Goal: Information Seeking & Learning: Learn about a topic

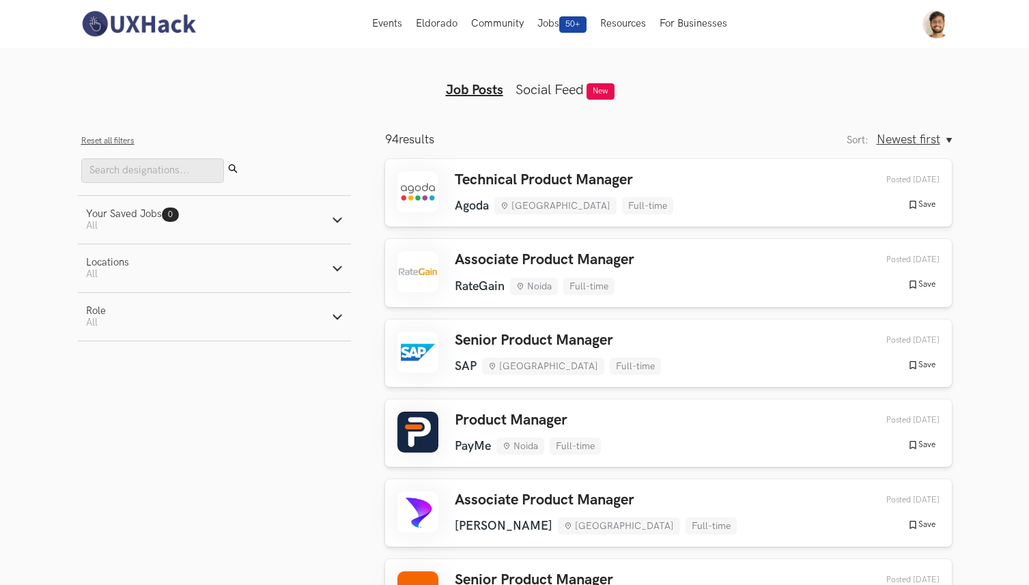
click at [126, 326] on button "Role Active filters: All" at bounding box center [214, 317] width 273 height 48
click at [119, 373] on label "Product" at bounding box center [113, 370] width 54 height 14
click at [99, 373] on input "Product" at bounding box center [92, 370] width 13 height 13
radio input "true"
click at [119, 384] on label "Design" at bounding box center [111, 388] width 51 height 14
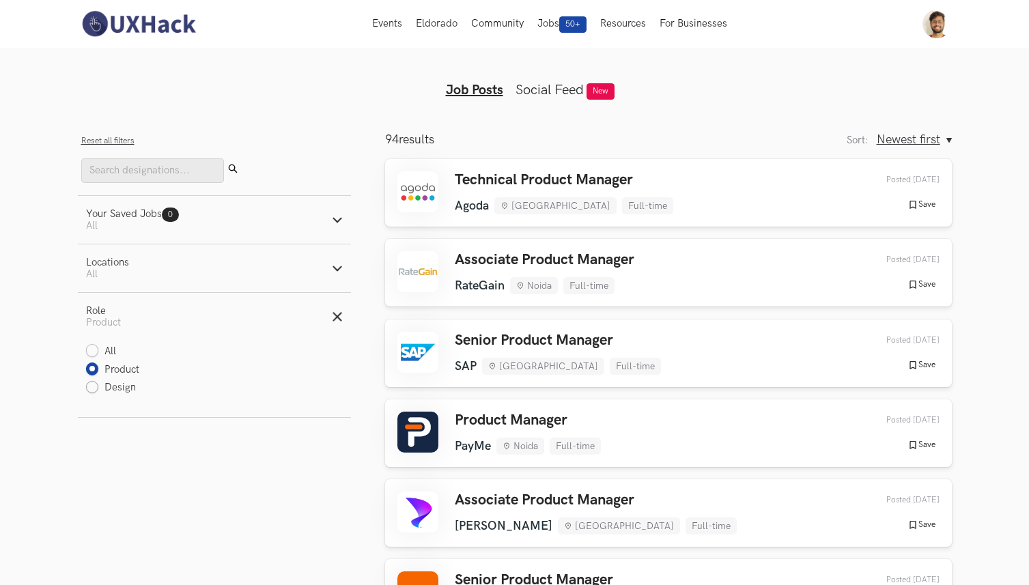
click at [99, 384] on input "Design" at bounding box center [92, 388] width 13 height 13
radio input "true"
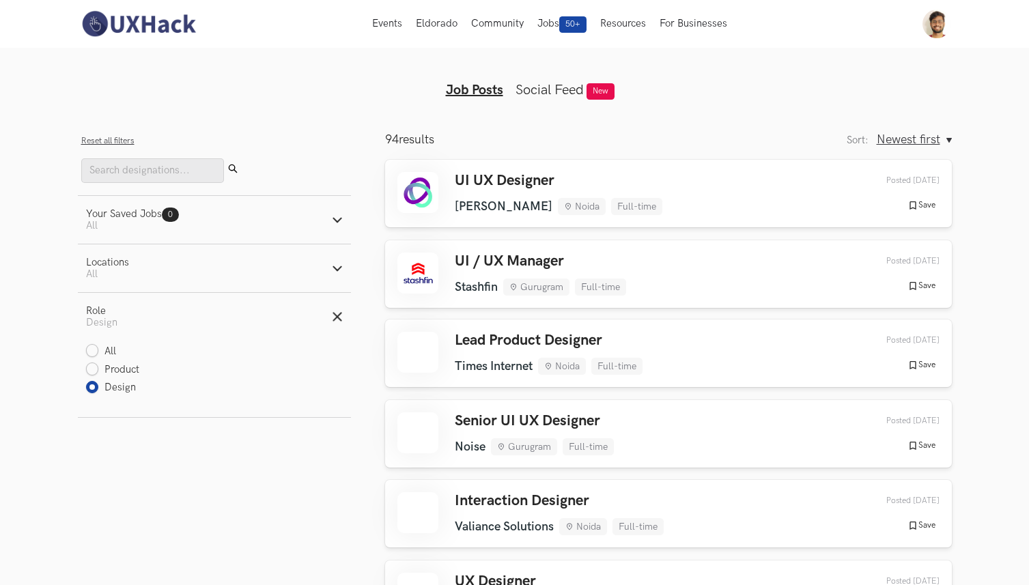
click at [150, 447] on aside "Filters Close panel Reset all filters Submit Your Saved Jobs 0 Jobs Active filt…" at bounding box center [214, 418] width 273 height 573
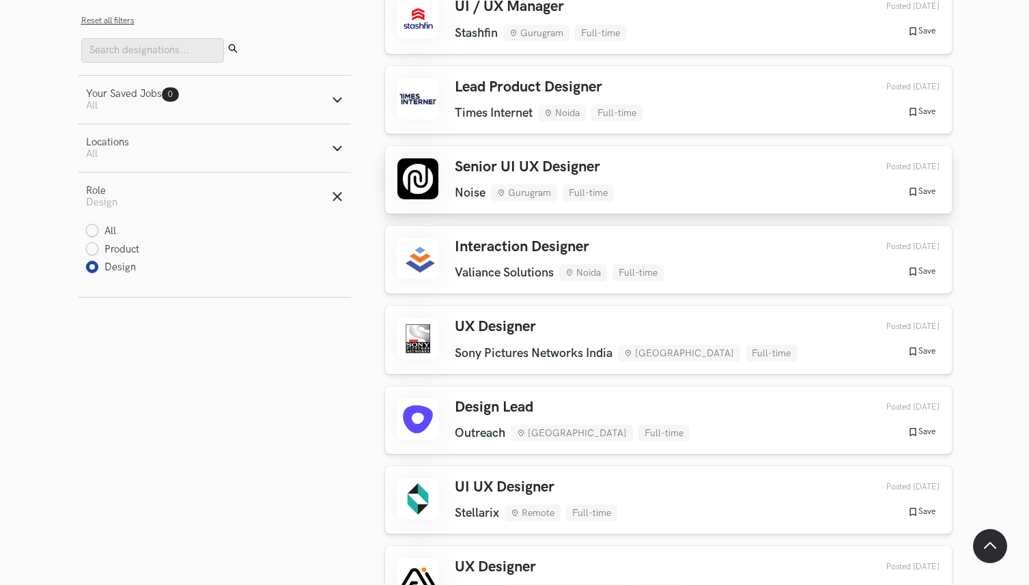
scroll to position [260, 0]
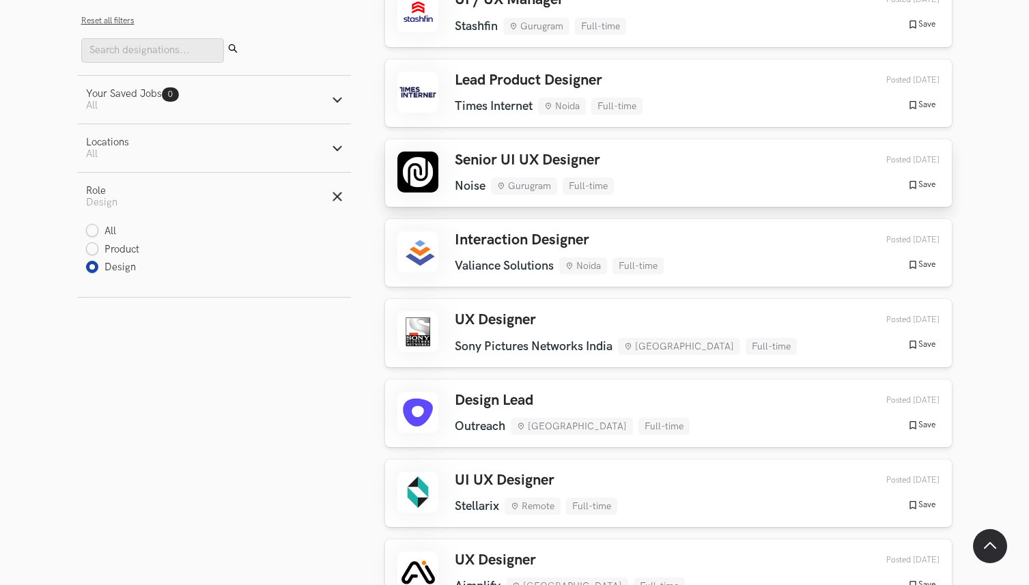
click at [645, 170] on div "Senior UI UX Designer Noise Gurugram Full-time Noise Gurugram Full-time [DATE] …" at bounding box center [668, 173] width 542 height 43
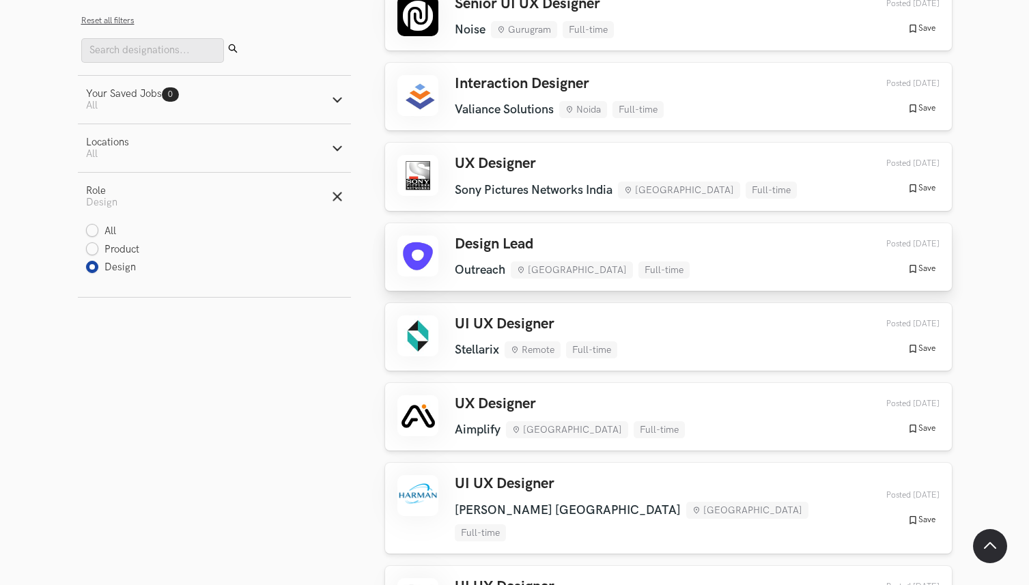
scroll to position [486, 0]
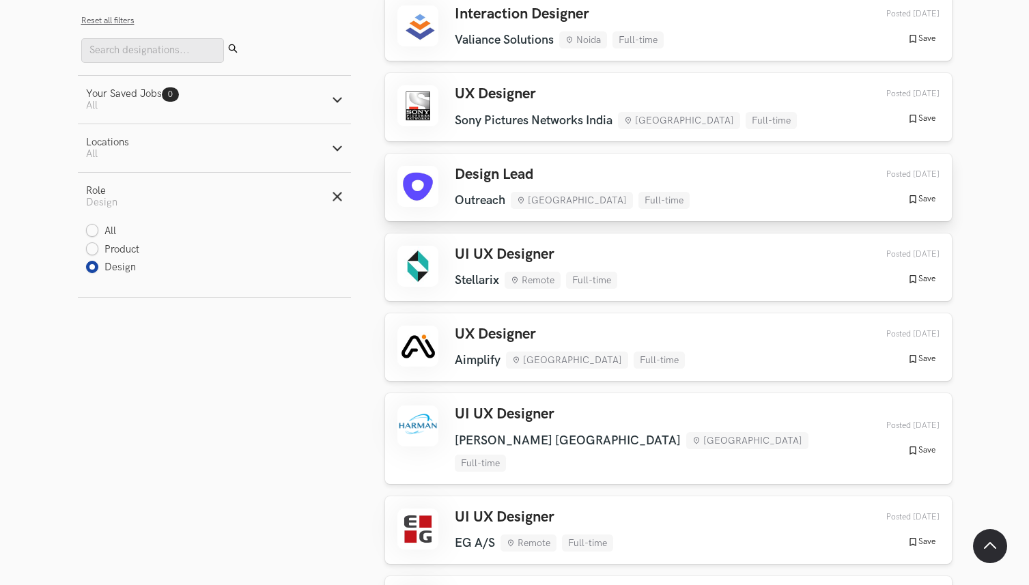
click at [645, 162] on link "Design Lead Outreach [GEOGRAPHIC_DATA] Full-time Outreach [GEOGRAPHIC_DATA] Ful…" at bounding box center [668, 188] width 567 height 68
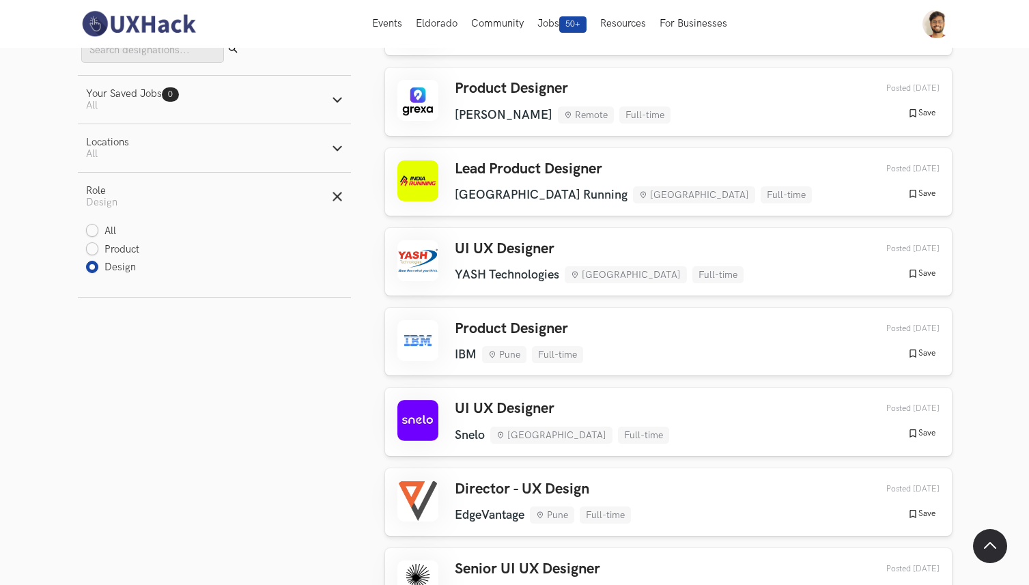
scroll to position [1357, 0]
